Goal: Connect with others: Connect with other users

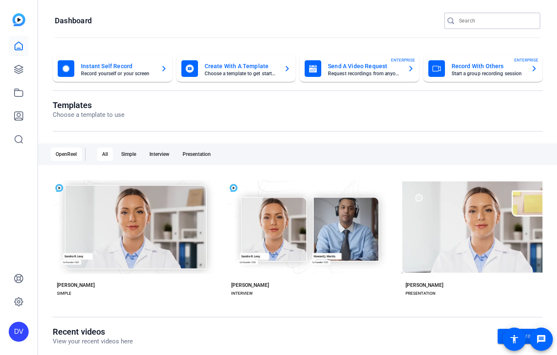
click at [464, 24] on input "Search" at bounding box center [496, 21] width 75 height 10
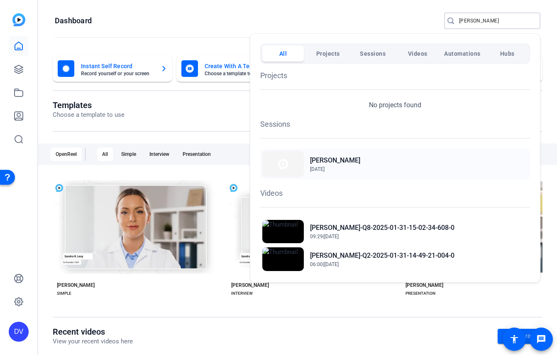
type input "leah"
click at [343, 162] on h2 "Leah Gauquier" at bounding box center [335, 160] width 50 height 10
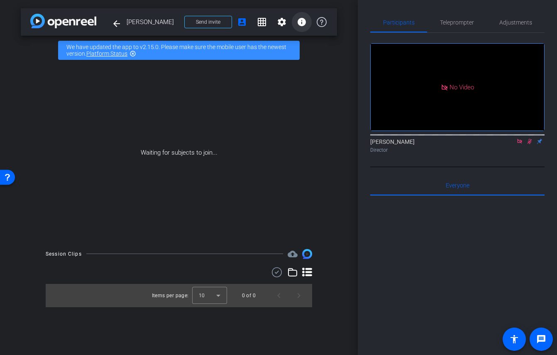
click at [298, 23] on mat-icon "info" at bounding box center [302, 22] width 10 height 10
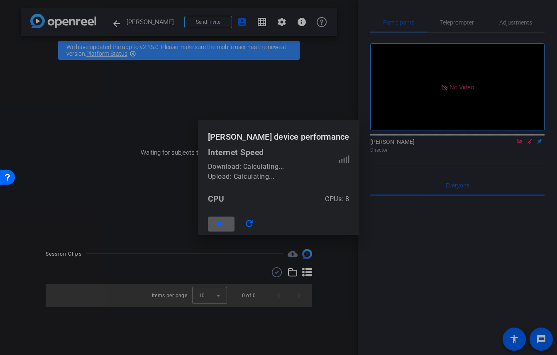
click at [225, 25] on div at bounding box center [278, 177] width 557 height 355
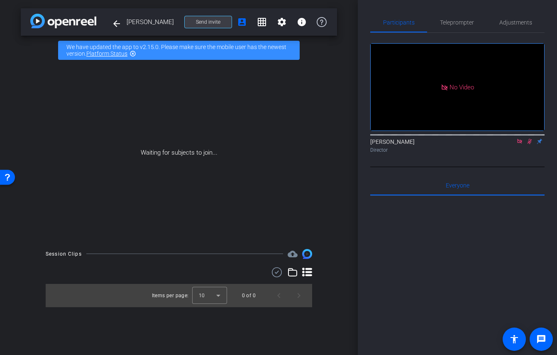
click at [225, 25] on span at bounding box center [208, 22] width 47 height 20
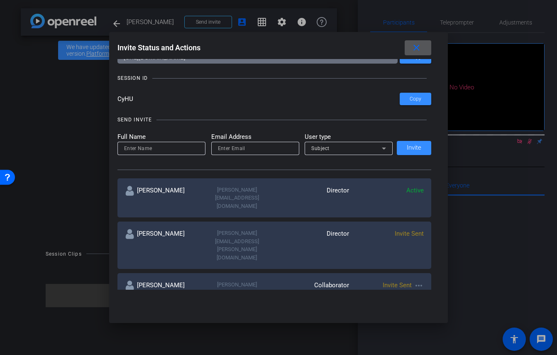
scroll to position [37, 0]
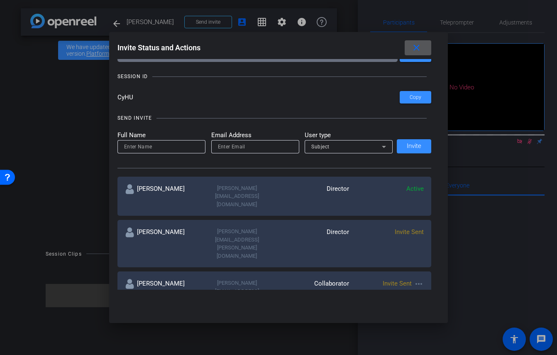
click at [135, 147] on input at bounding box center [161, 147] width 75 height 10
type input "[PERSON_NAME]"
click at [422, 279] on mat-icon "more_horiz" at bounding box center [419, 284] width 10 height 10
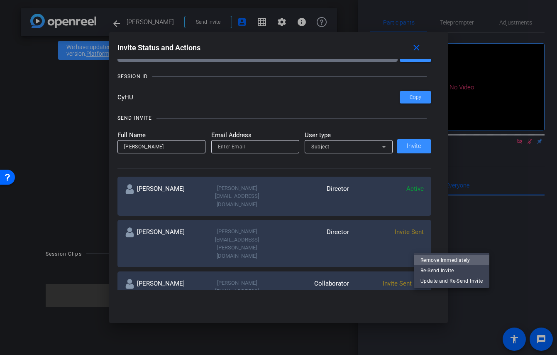
click at [426, 255] on span "Remove Immediately" at bounding box center [452, 260] width 62 height 10
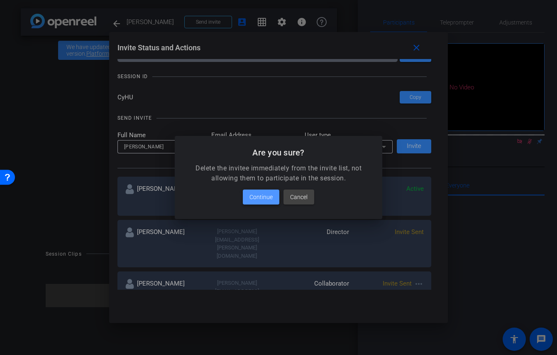
click at [257, 197] on span "Continue" at bounding box center [261, 197] width 23 height 10
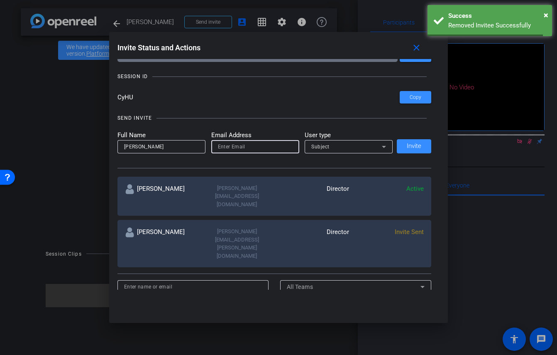
click at [244, 145] on input "email" at bounding box center [255, 147] width 75 height 10
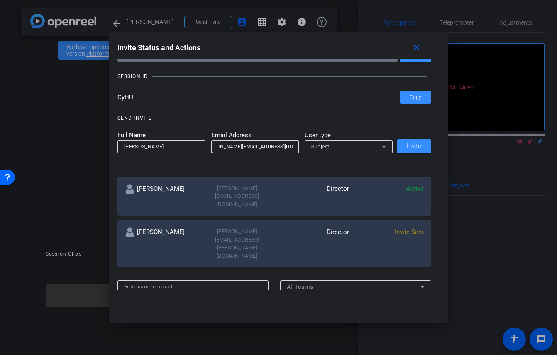
scroll to position [0, 12]
type input "[PERSON_NAME][EMAIL_ADDRESS][DOMAIN_NAME]"
click at [331, 142] on div "Subject" at bounding box center [347, 146] width 71 height 10
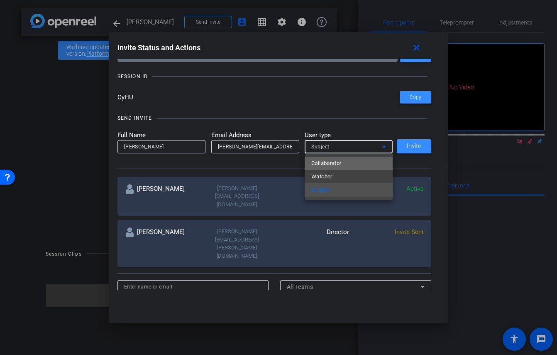
click at [337, 161] on span "Collaborator" at bounding box center [327, 163] width 30 height 10
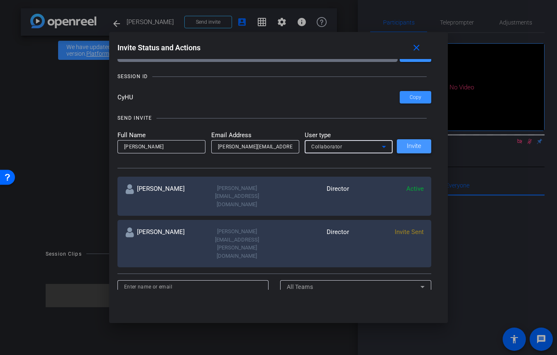
click at [406, 152] on span at bounding box center [414, 146] width 34 height 20
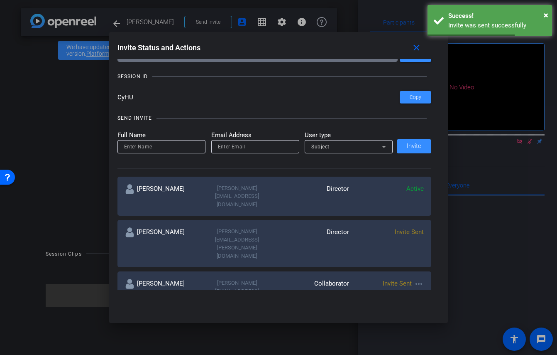
scroll to position [39, 0]
